Goal: Ask a question

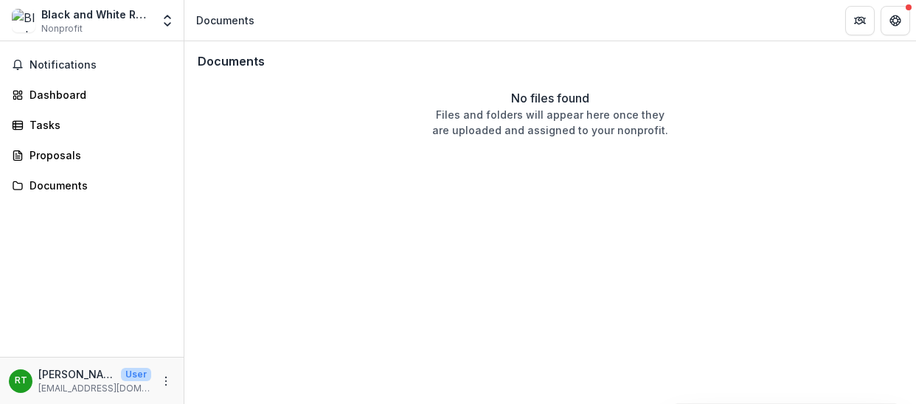
click at [271, 27] on header "Documents" at bounding box center [549, 20] width 731 height 41
click at [894, 18] on icon "Get Help" at bounding box center [895, 21] width 12 height 12
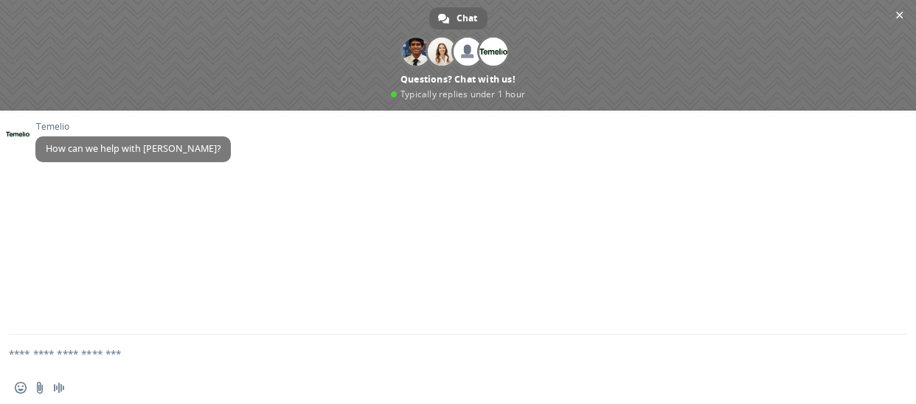
click at [143, 364] on textarea "Compose your message..." at bounding box center [440, 353] width 863 height 37
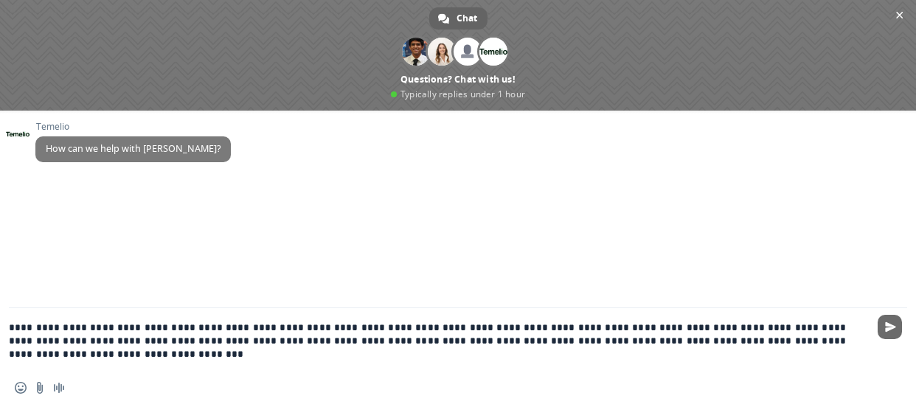
type textarea "**********"
click at [886, 330] on span "Send" at bounding box center [890, 326] width 11 height 11
click at [742, 246] on div "[PERSON_NAME] How can we help with [PERSON_NAME]?" at bounding box center [458, 210] width 916 height 198
click at [887, 324] on span "Send" at bounding box center [890, 326] width 11 height 11
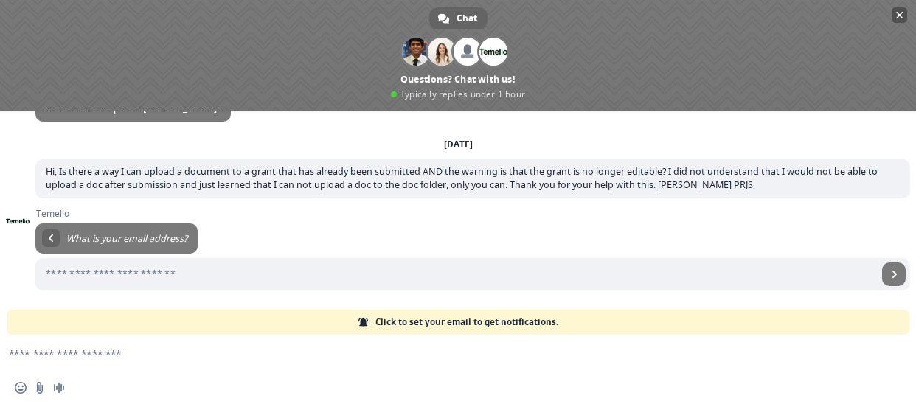
scroll to position [70, 0]
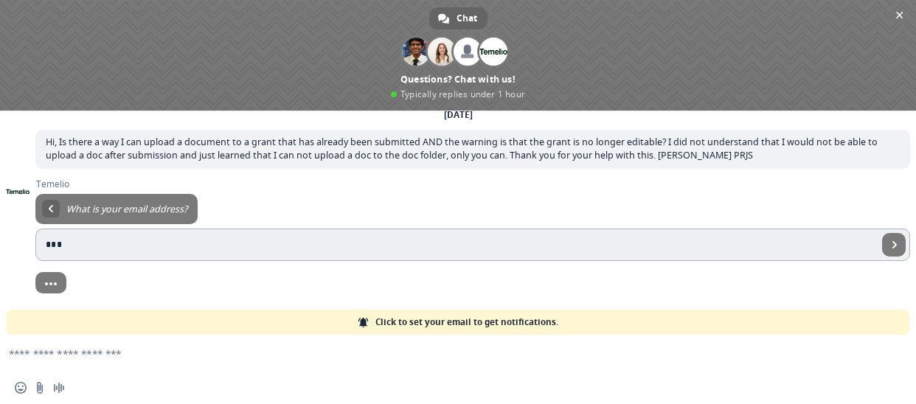
type input "**********"
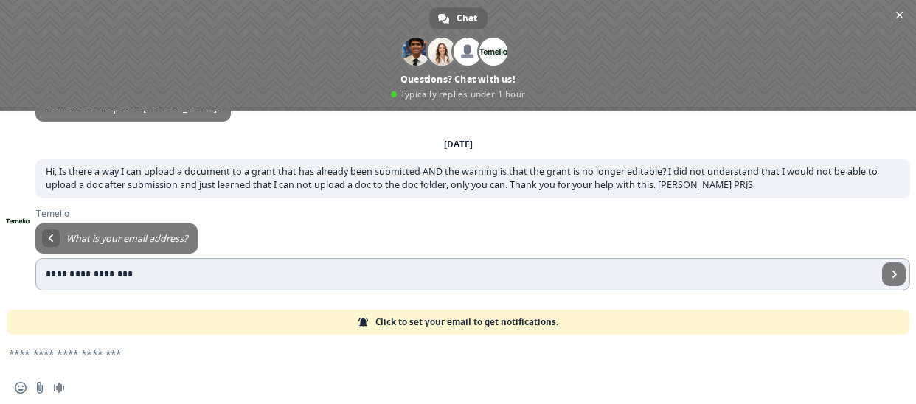
scroll to position [55, 0]
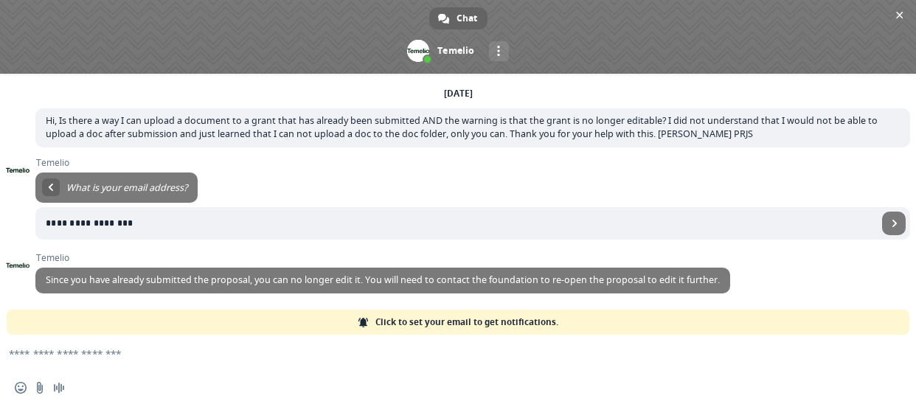
click at [137, 360] on textarea "Compose your message..." at bounding box center [440, 353] width 863 height 37
type textarea "**********"
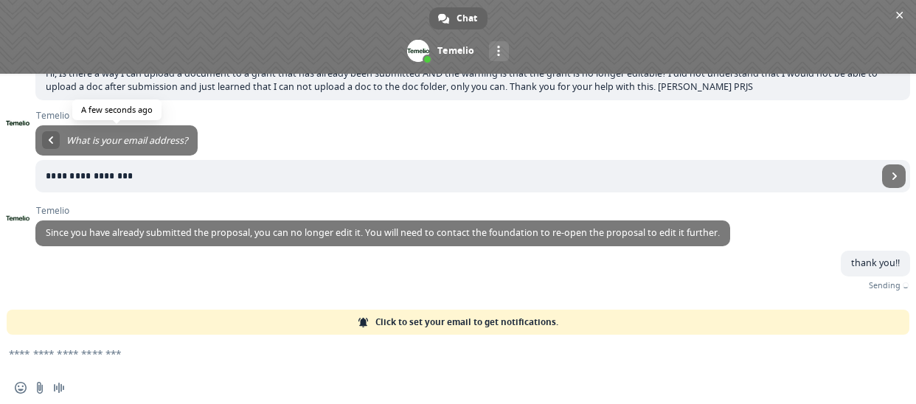
scroll to position [91, 0]
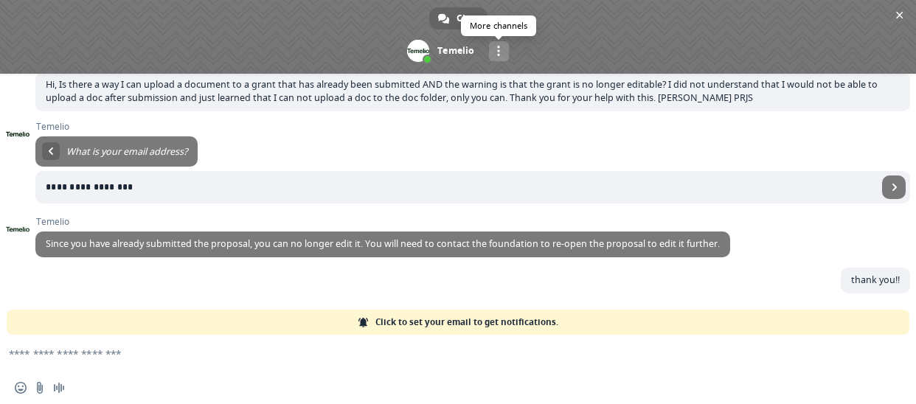
click at [503, 46] on link "More channels" at bounding box center [499, 51] width 20 height 20
click at [635, 27] on span at bounding box center [458, 37] width 916 height 74
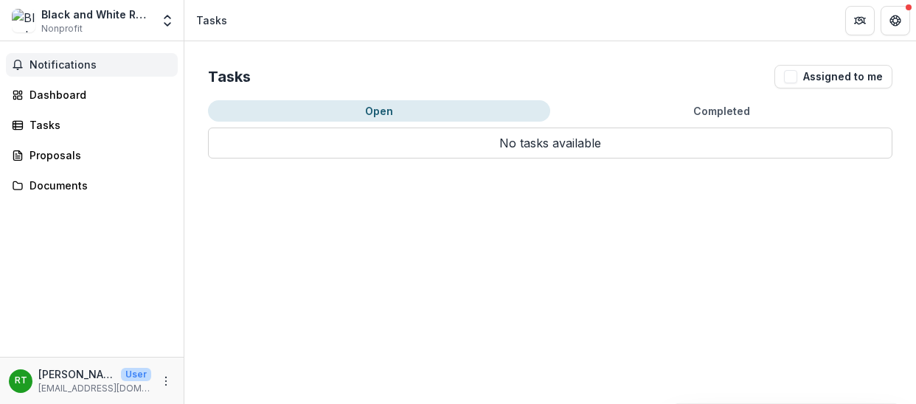
click at [87, 63] on span "Notifications" at bounding box center [100, 65] width 142 height 13
